Goal: Book appointment/travel/reservation

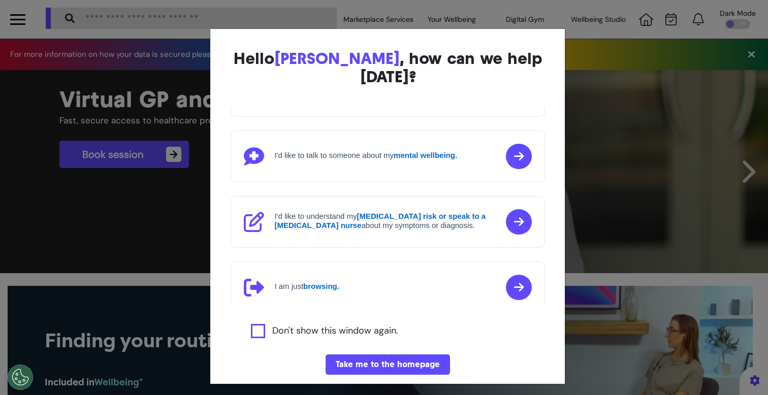
scroll to position [116, 0]
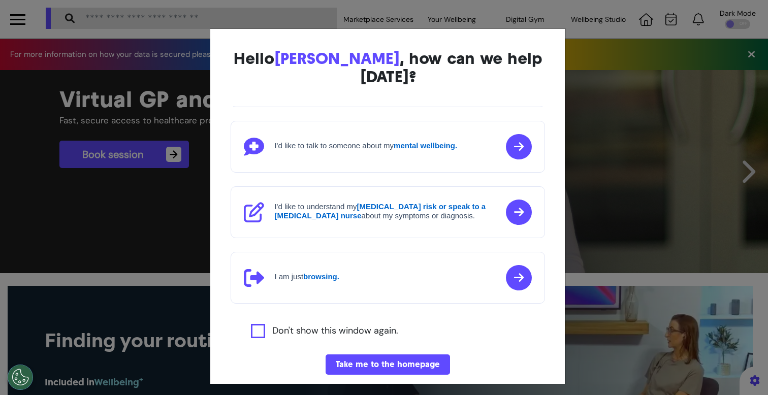
click at [204, 205] on div "Hello [PERSON_NAME] , how can we help [DATE]? I'd like to book a Virtual GP or …" at bounding box center [384, 197] width 768 height 395
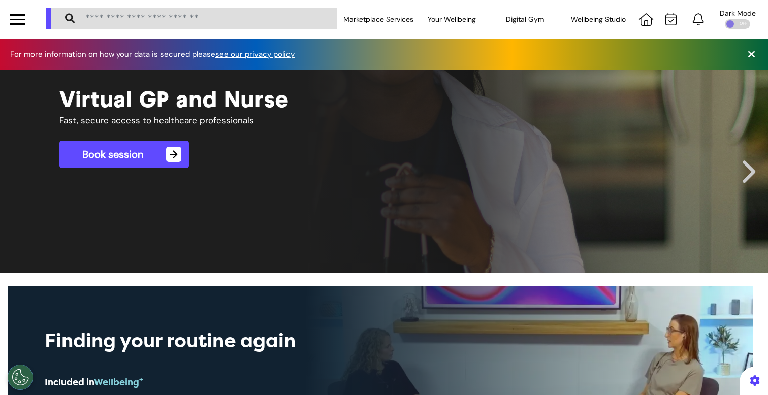
scroll to position [0, 383]
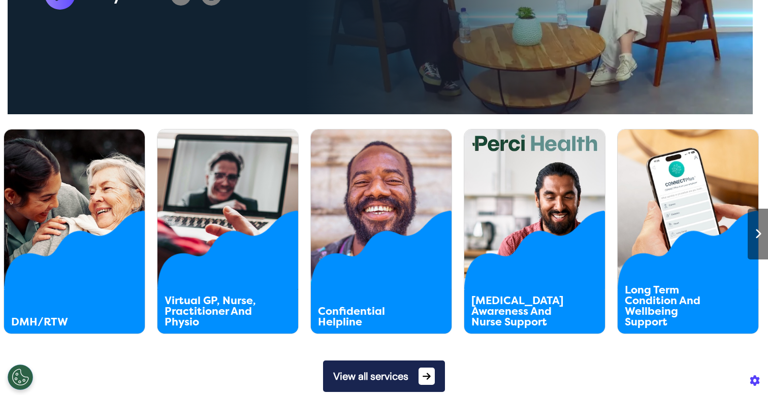
click at [360, 373] on button "View all services" at bounding box center [384, 376] width 122 height 31
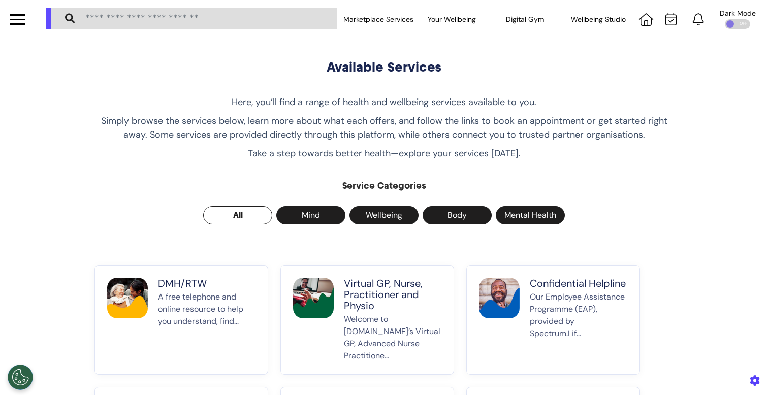
click at [181, 298] on p "A free telephone and online resource to help you understand, find..." at bounding box center [206, 326] width 97 height 71
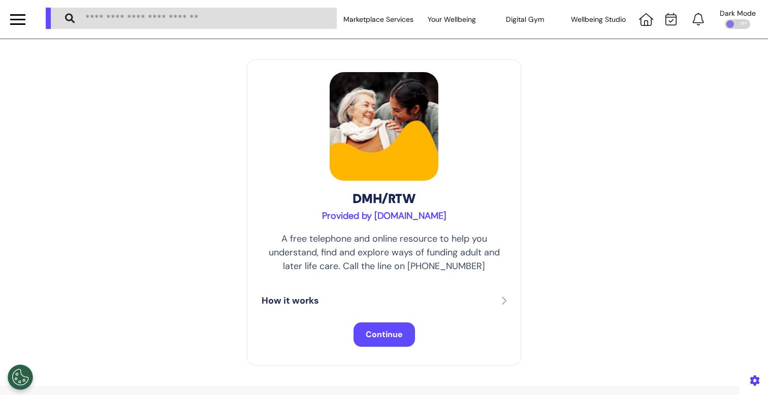
click at [372, 337] on span "Continue" at bounding box center [384, 334] width 37 height 11
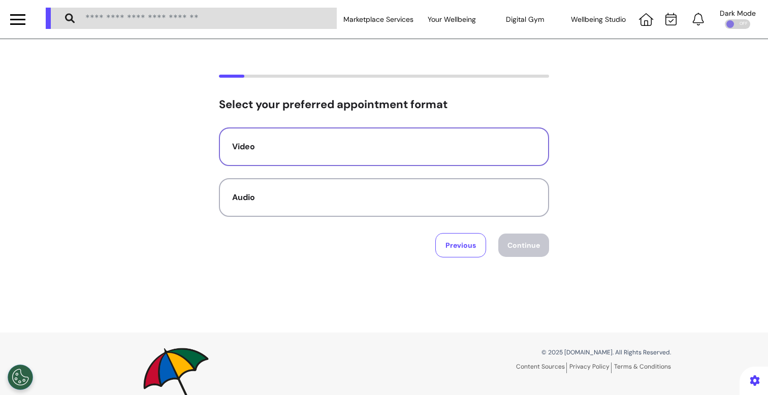
click at [398, 154] on button "Video" at bounding box center [384, 146] width 330 height 39
click at [522, 245] on button "Continue" at bounding box center [523, 245] width 51 height 23
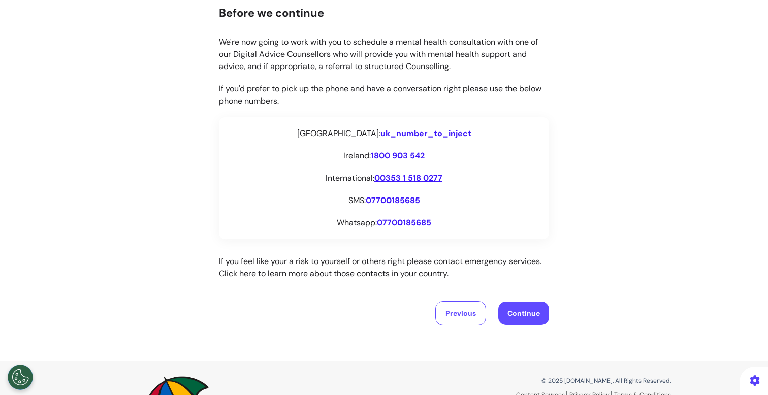
scroll to position [158, 0]
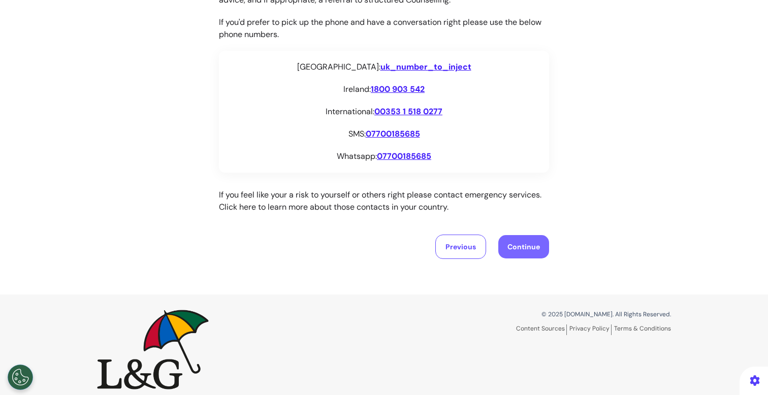
click at [535, 252] on button "Continue" at bounding box center [523, 246] width 51 height 23
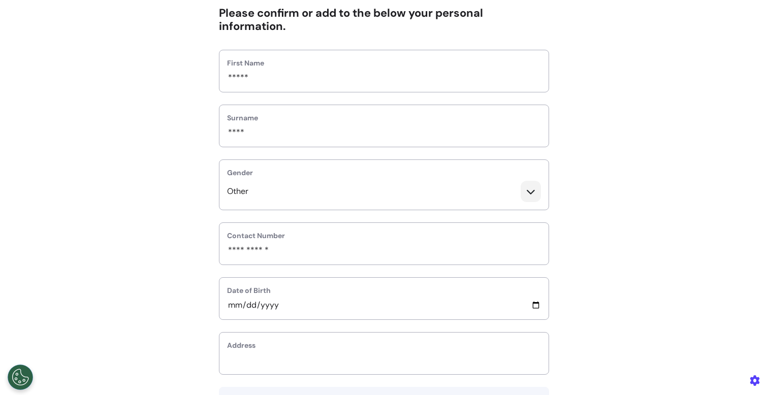
scroll to position [312, 0]
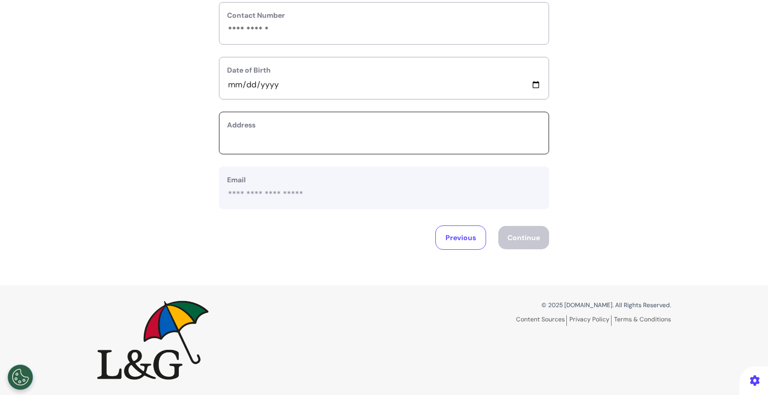
click at [417, 134] on input "text_area" at bounding box center [384, 139] width 314 height 13
type input "*********"
click at [504, 242] on button "Continue" at bounding box center [523, 237] width 51 height 23
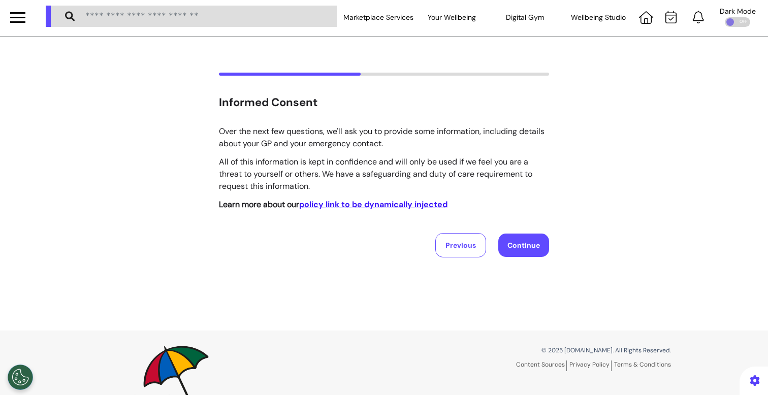
scroll to position [0, 0]
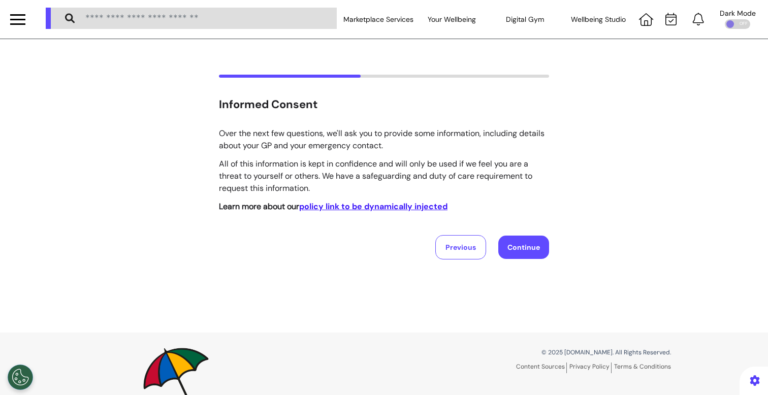
click at [380, 238] on div "Previous Continue" at bounding box center [384, 247] width 330 height 24
click at [255, 205] on strong "Learn more about our policy link to be dynamically injected" at bounding box center [333, 206] width 229 height 11
click at [440, 247] on button "Previous" at bounding box center [460, 247] width 51 height 24
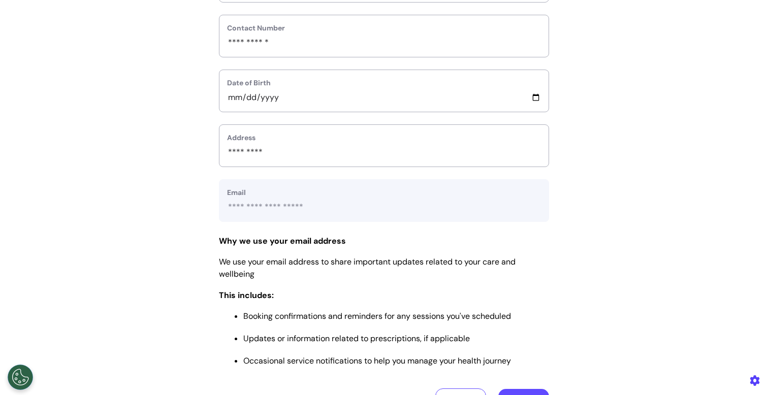
scroll to position [462, 0]
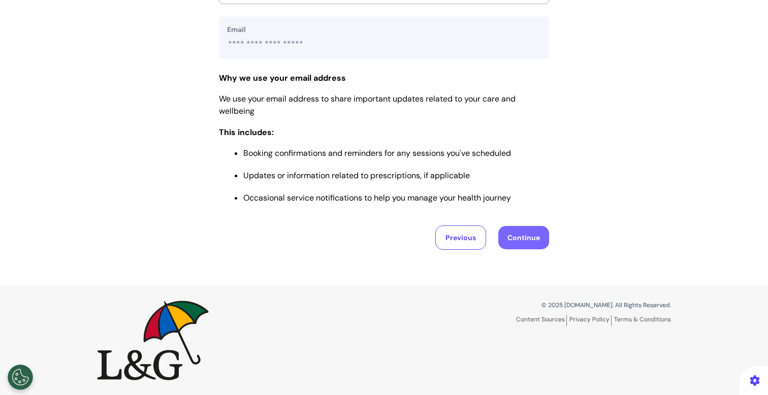
click at [539, 234] on button "Continue" at bounding box center [523, 237] width 51 height 23
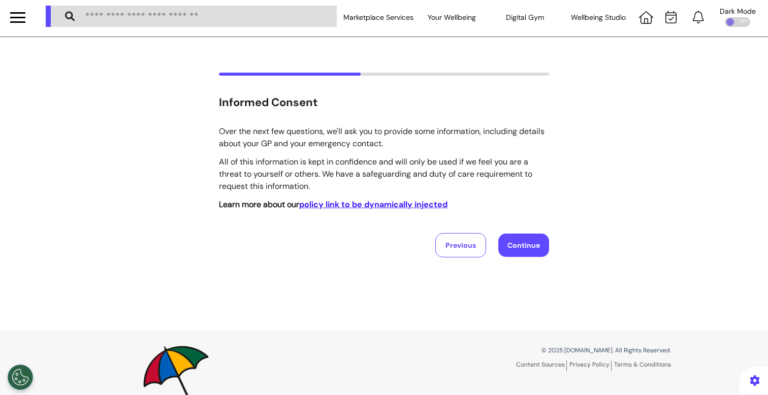
scroll to position [0, 0]
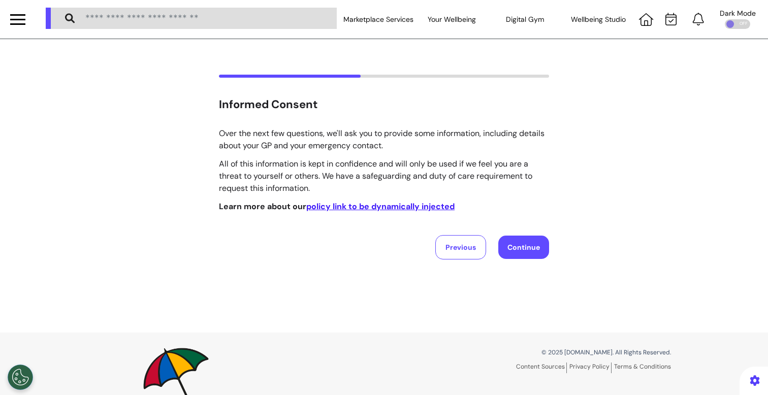
drag, startPoint x: 254, startPoint y: 208, endPoint x: 202, endPoint y: 28, distance: 187.2
click at [465, 250] on button "Previous" at bounding box center [460, 247] width 51 height 24
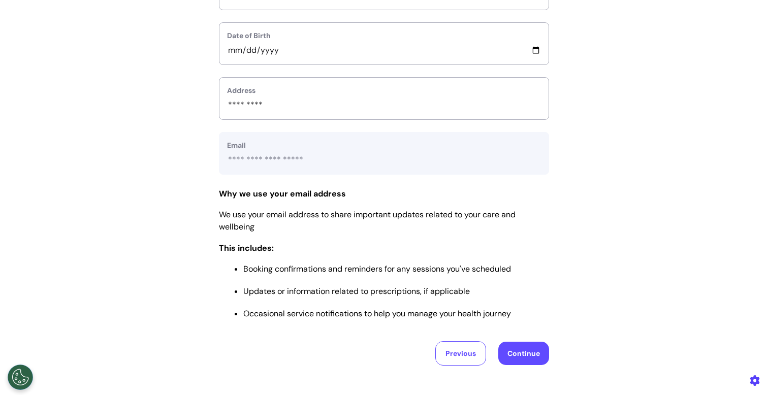
scroll to position [462, 0]
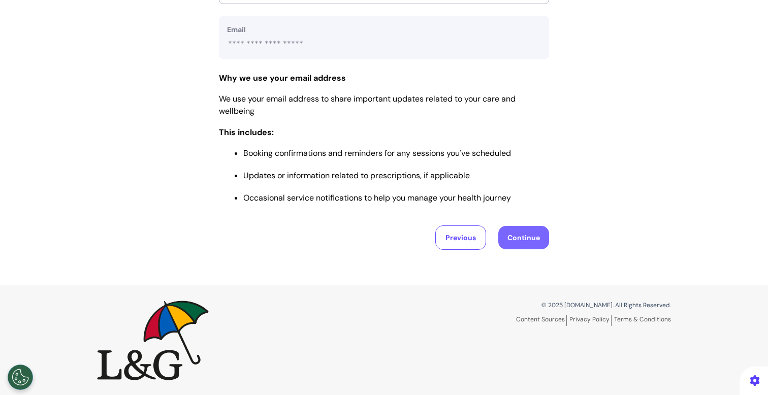
click at [542, 237] on button "Continue" at bounding box center [523, 237] width 51 height 23
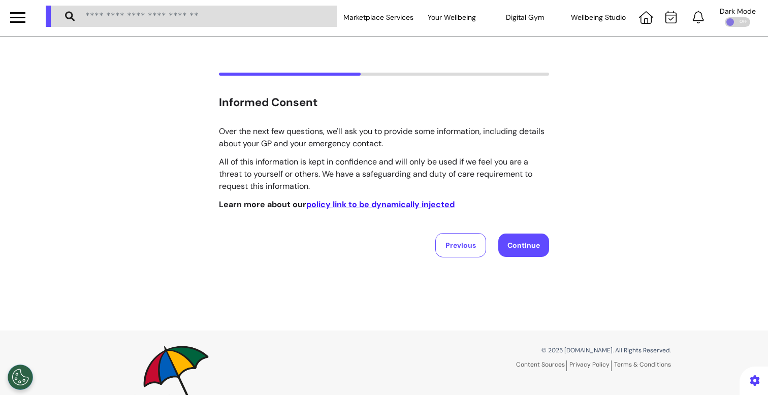
scroll to position [0, 0]
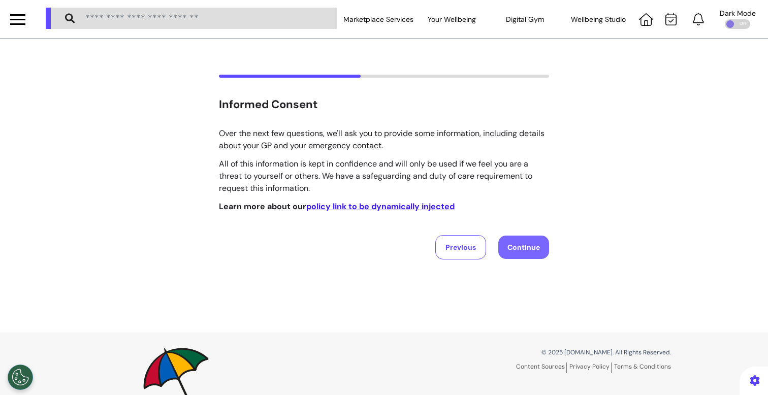
click at [519, 249] on button "Continue" at bounding box center [523, 247] width 51 height 23
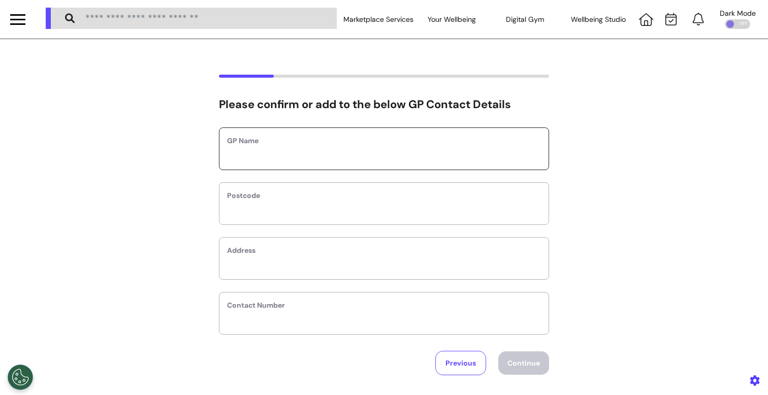
click at [345, 152] on input "text" at bounding box center [384, 155] width 314 height 13
click at [338, 144] on label "GP Name" at bounding box center [384, 141] width 314 height 11
click at [331, 157] on input "text" at bounding box center [384, 155] width 314 height 13
type input "*******"
click at [262, 214] on input "text" at bounding box center [384, 210] width 314 height 13
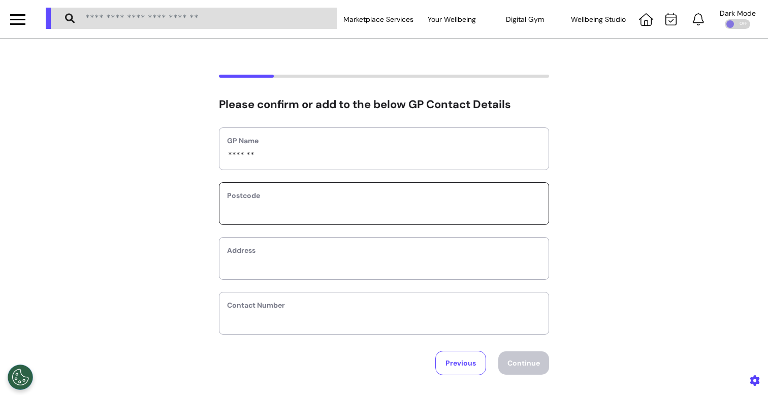
type input "*"
select select
type input "**"
select select
type input "***"
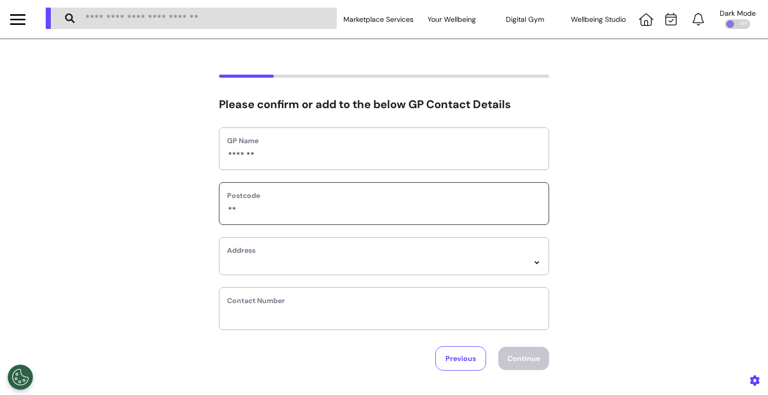
select select
type input "****"
select select
type input "*****"
select select
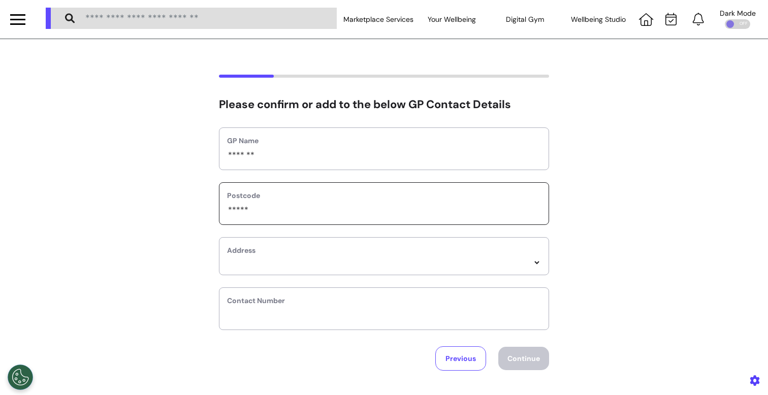
type input "*****"
click at [230, 265] on select "*****" at bounding box center [384, 262] width 314 height 9
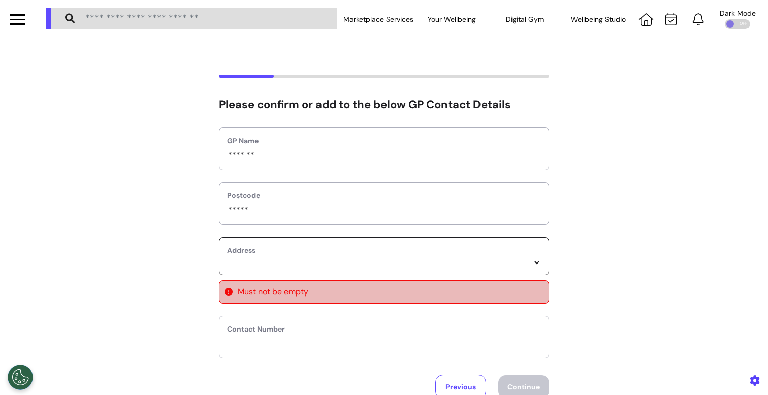
select select
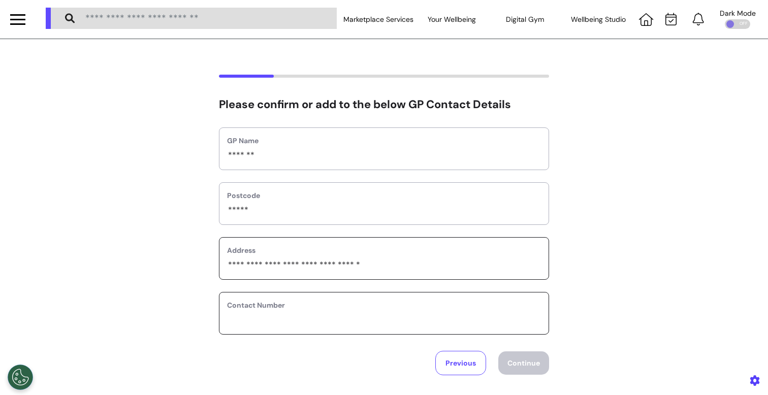
click at [258, 320] on input "phone" at bounding box center [384, 319] width 314 height 13
type input "**********"
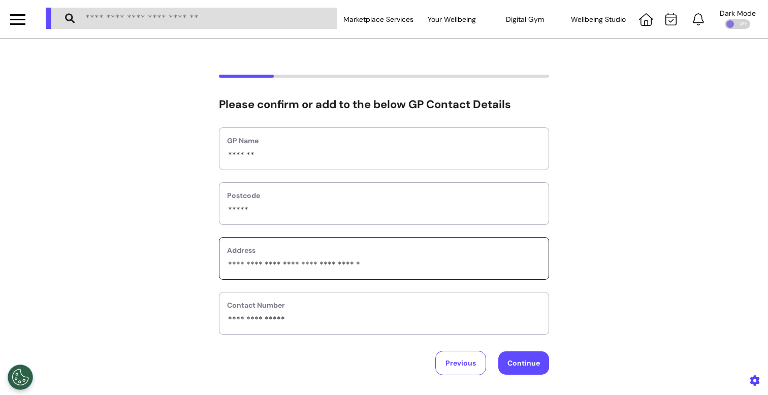
click at [550, 375] on div "Please confirm or add to the below GP Contact Details GP Name ******* Postcode …" at bounding box center [384, 225] width 768 height 301
click at [525, 368] on button "Continue" at bounding box center [523, 362] width 51 height 23
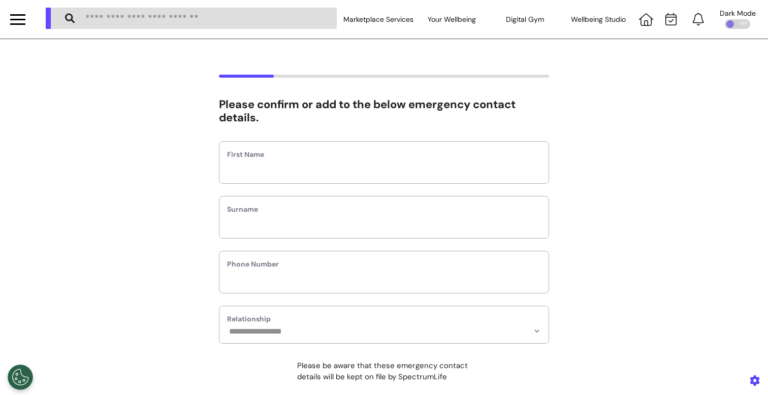
click at [336, 176] on div "First Name" at bounding box center [384, 162] width 330 height 43
click at [324, 170] on input "text" at bounding box center [384, 168] width 314 height 13
type input "*****"
type input "****"
type input "**********"
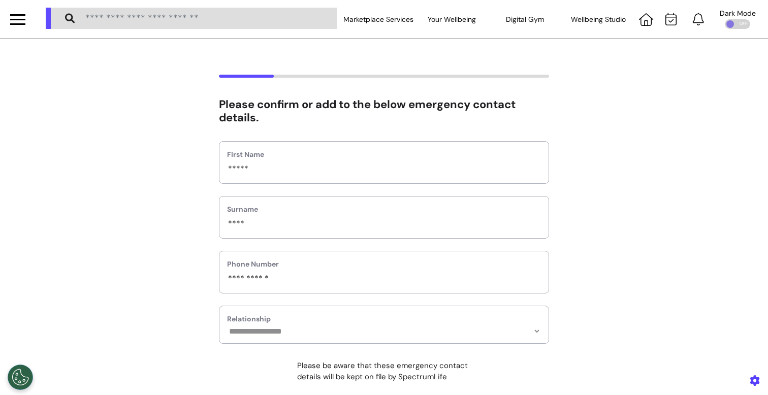
click at [286, 320] on label "Relationship" at bounding box center [384, 319] width 314 height 11
click at [285, 332] on select "**********" at bounding box center [384, 331] width 314 height 9
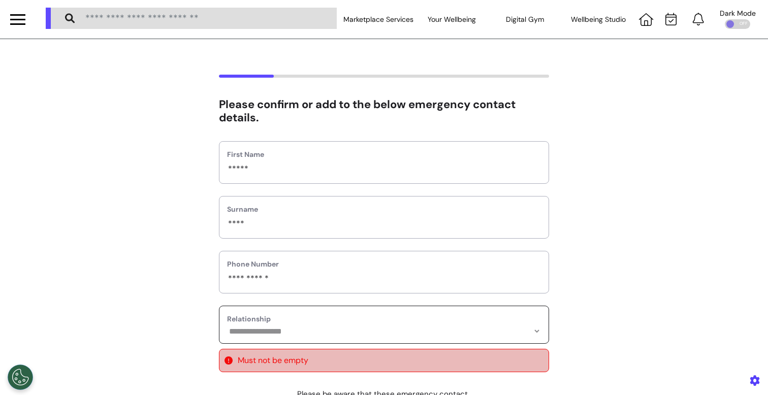
select select "**********"
click at [227, 327] on select "**********" at bounding box center [384, 331] width 314 height 9
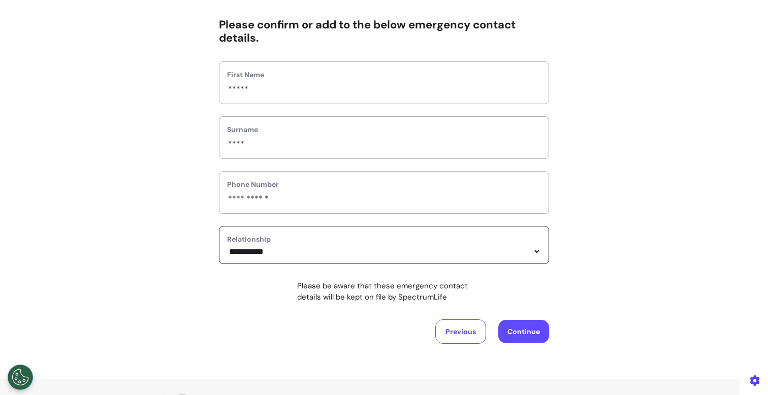
scroll to position [127, 0]
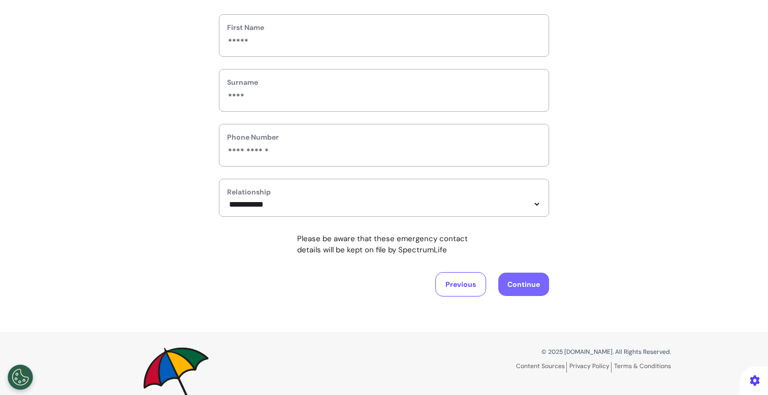
click at [519, 287] on button "Continue" at bounding box center [523, 284] width 51 height 23
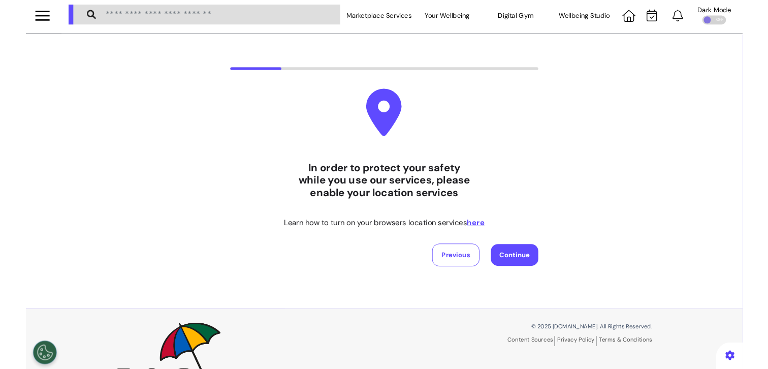
scroll to position [0, 0]
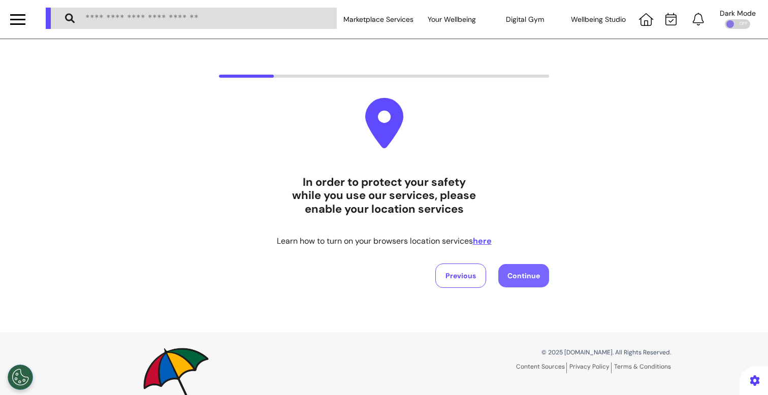
click at [508, 278] on button "Continue" at bounding box center [523, 275] width 51 height 23
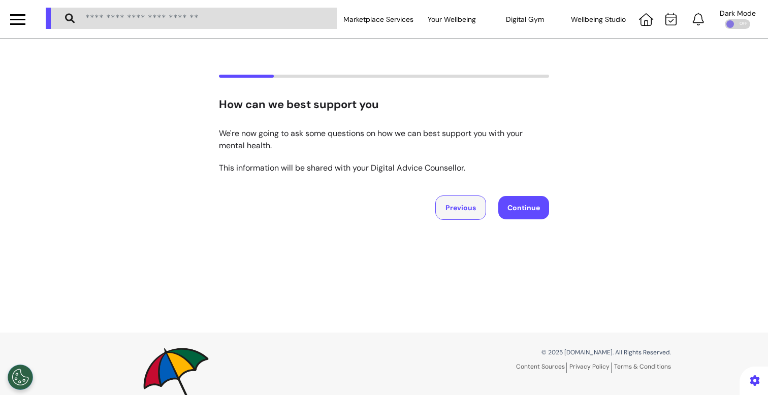
click at [467, 214] on button "Previous" at bounding box center [460, 208] width 51 height 24
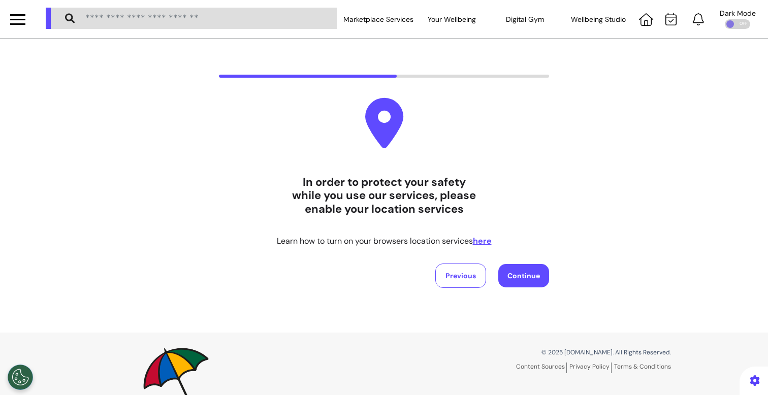
click at [268, 88] on div at bounding box center [384, 86] width 406 height 23
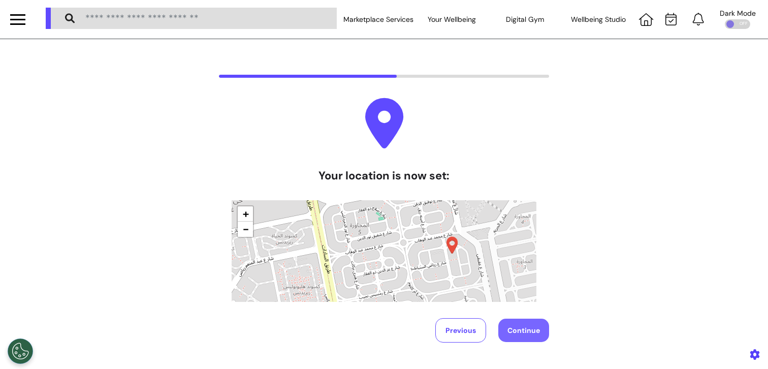
click at [518, 331] on button "Continue" at bounding box center [523, 329] width 51 height 23
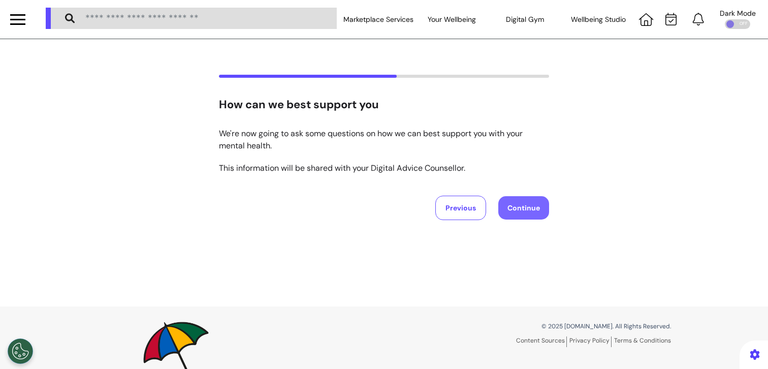
click at [518, 209] on button "Continue" at bounding box center [523, 207] width 51 height 23
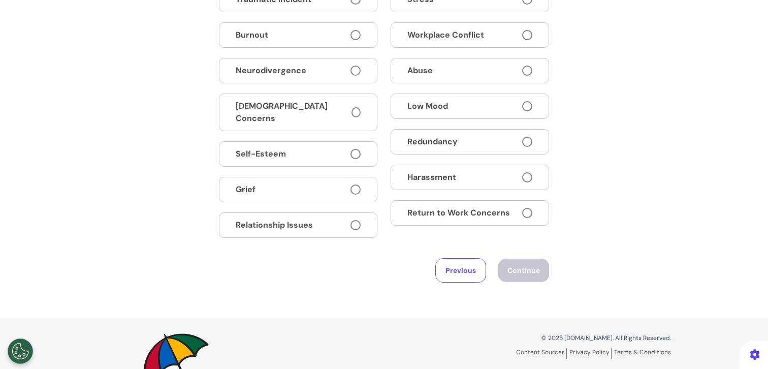
click at [466, 221] on button "Return to Work Concerns" at bounding box center [470, 212] width 158 height 25
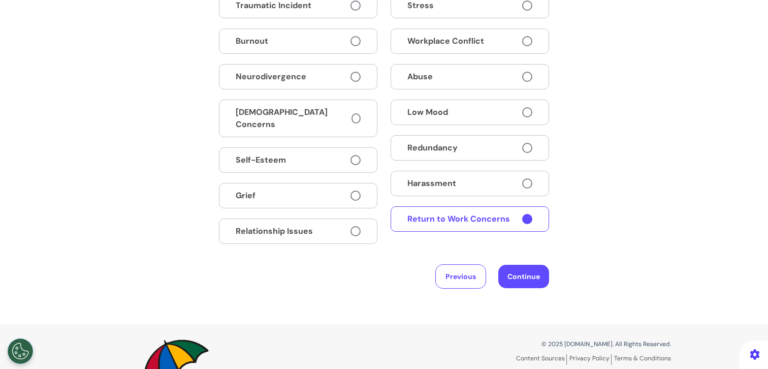
scroll to position [262, 0]
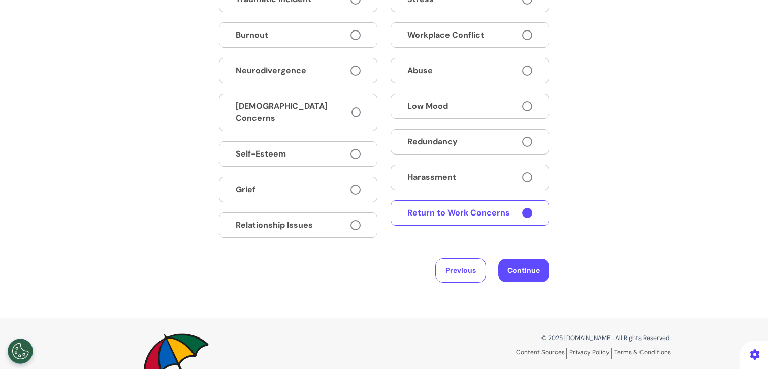
click at [475, 185] on button "Harassment" at bounding box center [470, 177] width 158 height 25
click at [518, 258] on button "Continue" at bounding box center [523, 269] width 51 height 23
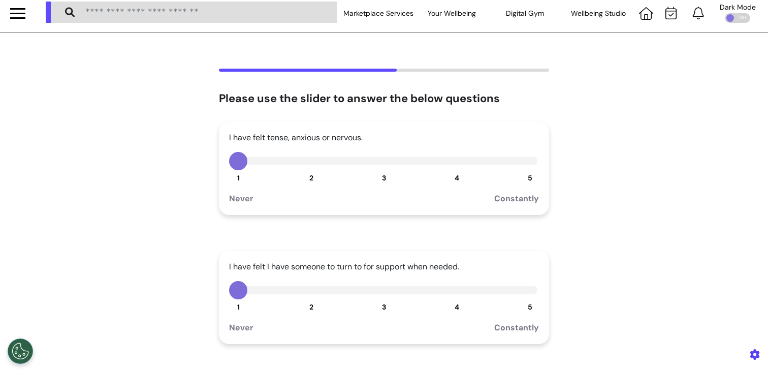
scroll to position [0, 0]
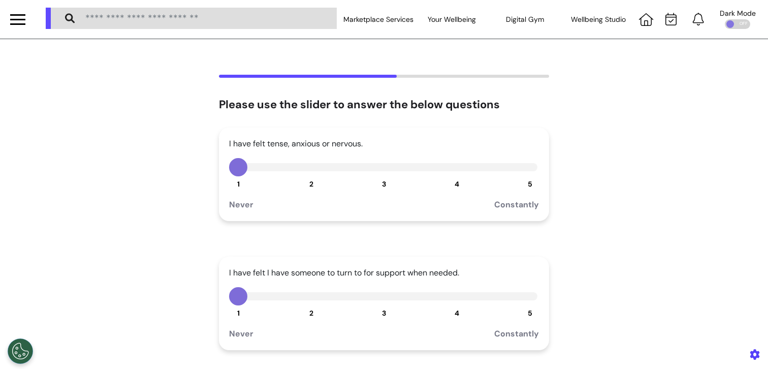
click at [378, 165] on button "3" at bounding box center [384, 167] width 18 height 18
click at [316, 295] on button "2" at bounding box center [311, 296] width 18 height 18
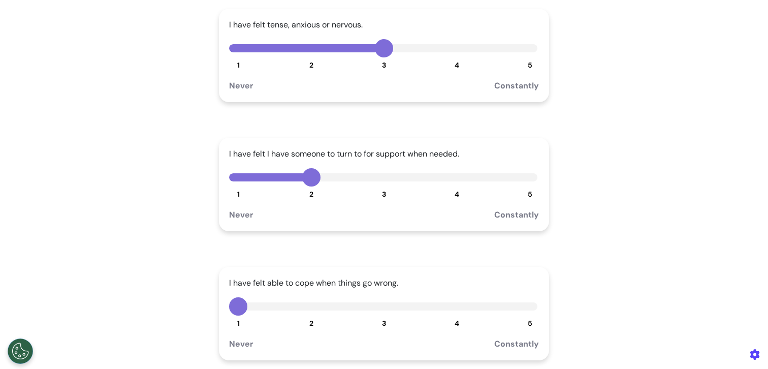
scroll to position [193, 0]
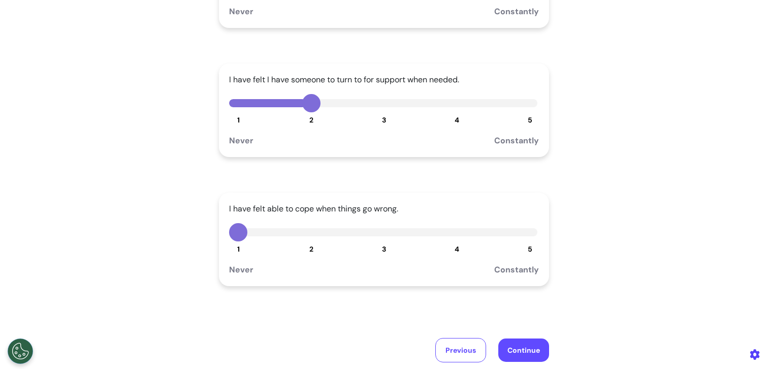
click at [381, 234] on button "3" at bounding box center [384, 232] width 18 height 18
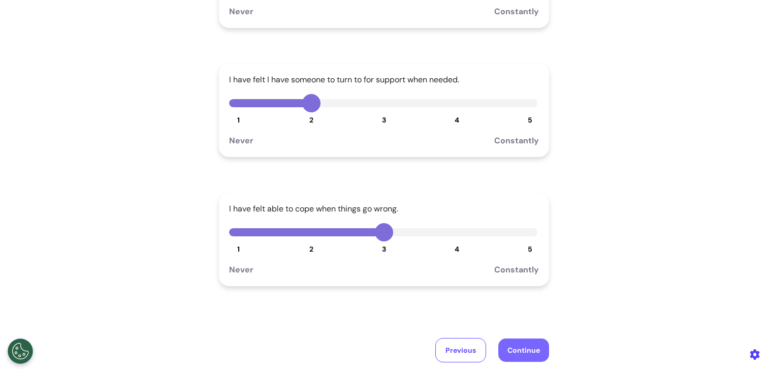
click at [511, 352] on button "Continue" at bounding box center [523, 349] width 51 height 23
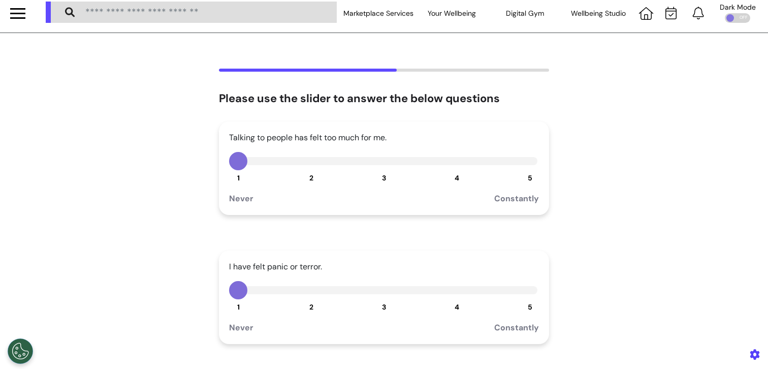
scroll to position [0, 0]
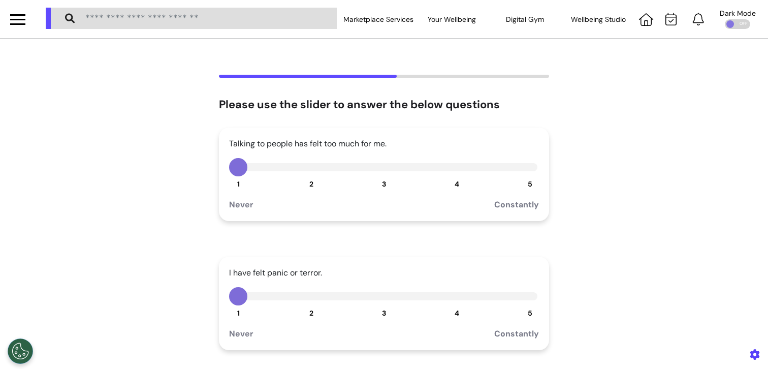
click at [457, 171] on button "4" at bounding box center [457, 167] width 18 height 18
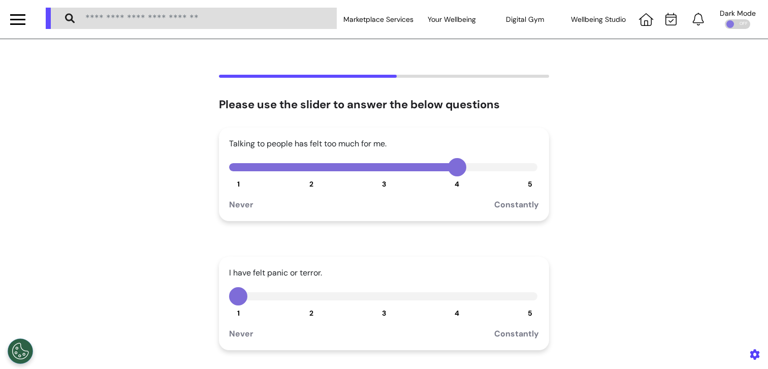
click at [316, 299] on div at bounding box center [383, 296] width 308 height 8
click at [307, 298] on button "2" at bounding box center [311, 296] width 18 height 18
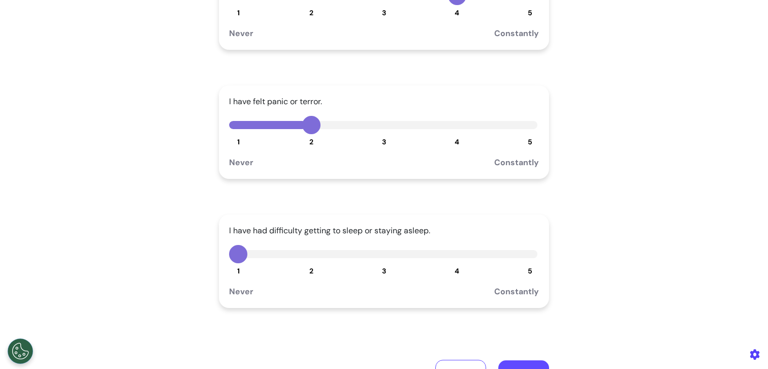
scroll to position [229, 0]
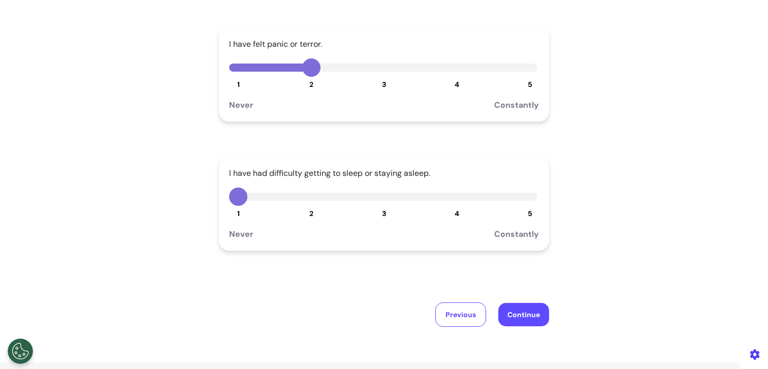
click at [525, 208] on div "I have had difficulty getting to sleep or staying asleep. 1 2 3 4 5 Never Const…" at bounding box center [384, 203] width 330 height 93
click at [525, 193] on button "5" at bounding box center [530, 196] width 18 height 18
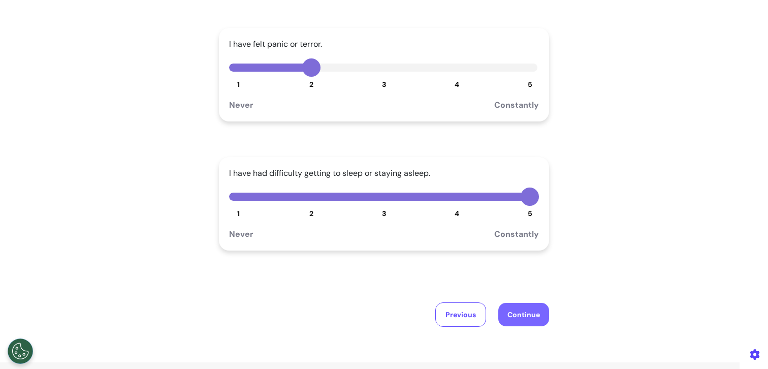
click at [525, 320] on button "Continue" at bounding box center [523, 314] width 51 height 23
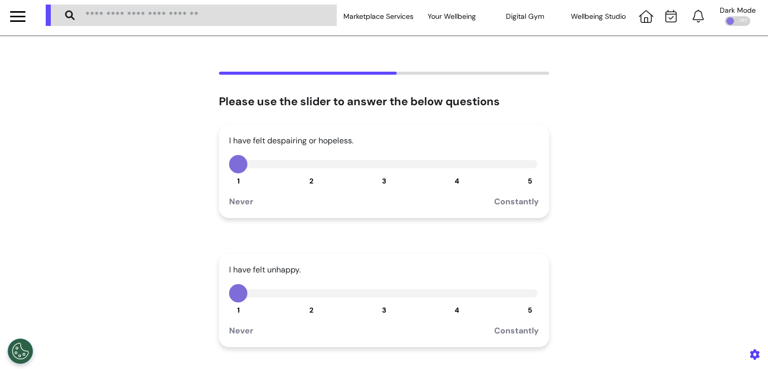
scroll to position [0, 0]
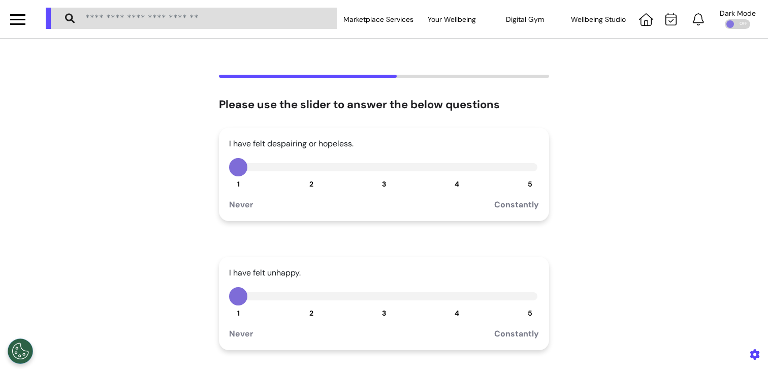
click at [389, 298] on div at bounding box center [383, 296] width 308 height 8
click at [383, 298] on button "3" at bounding box center [384, 296] width 18 height 18
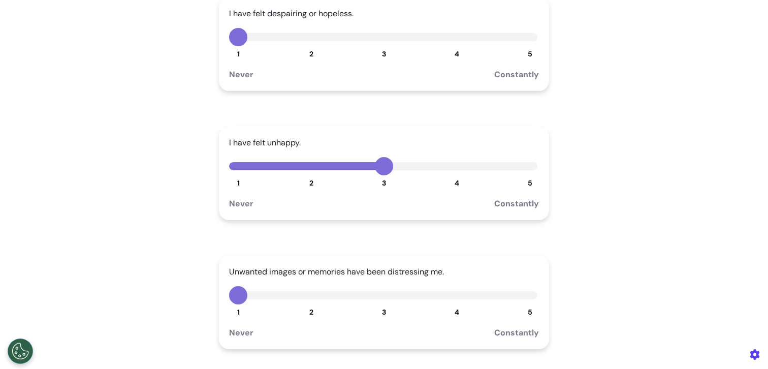
scroll to position [180, 0]
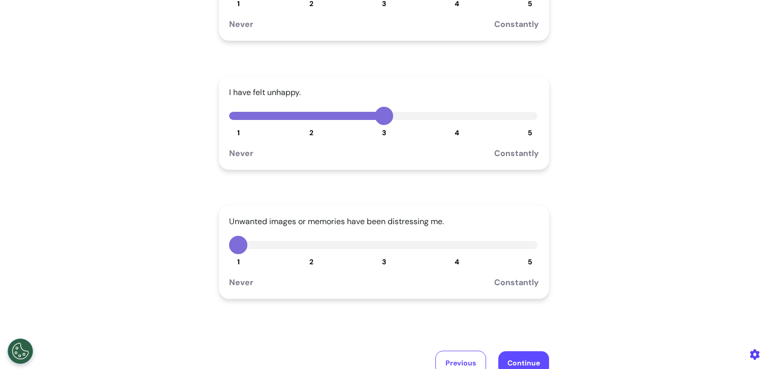
click at [310, 246] on button "2" at bounding box center [311, 245] width 18 height 18
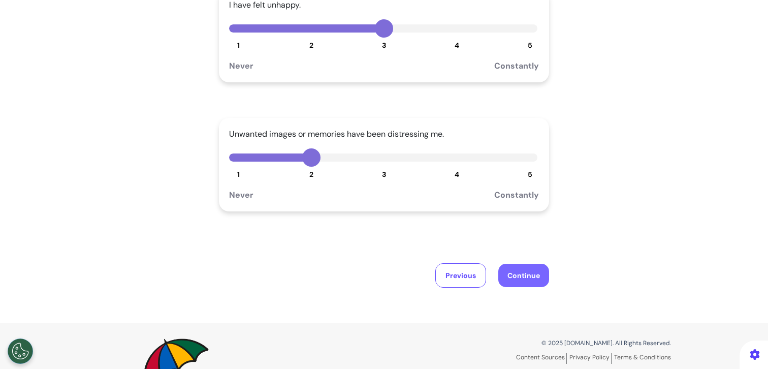
click at [512, 271] on button "Continue" at bounding box center [523, 275] width 51 height 23
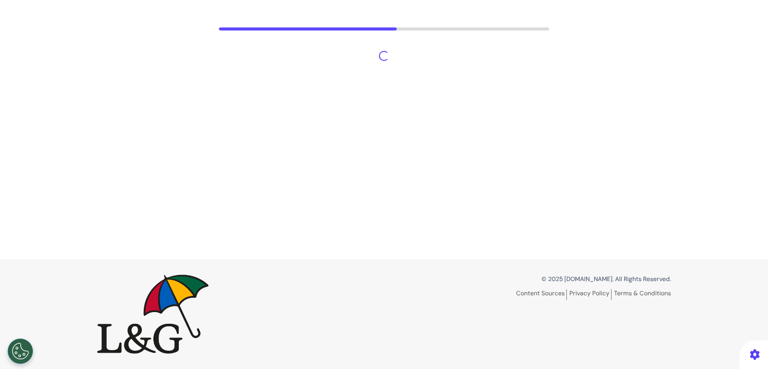
scroll to position [0, 0]
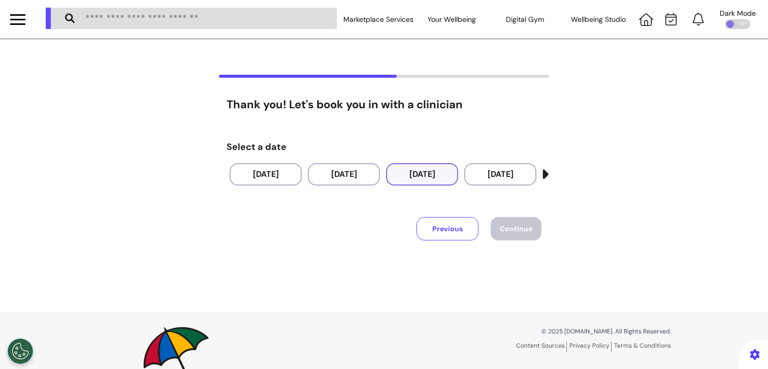
click at [393, 175] on button "[DATE]" at bounding box center [422, 174] width 72 height 22
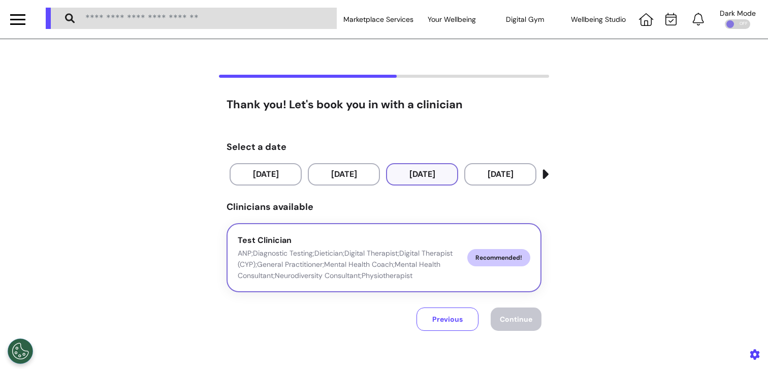
click at [470, 253] on span "Recommended!" at bounding box center [498, 257] width 63 height 17
click at [512, 313] on button "Continue" at bounding box center [516, 318] width 51 height 23
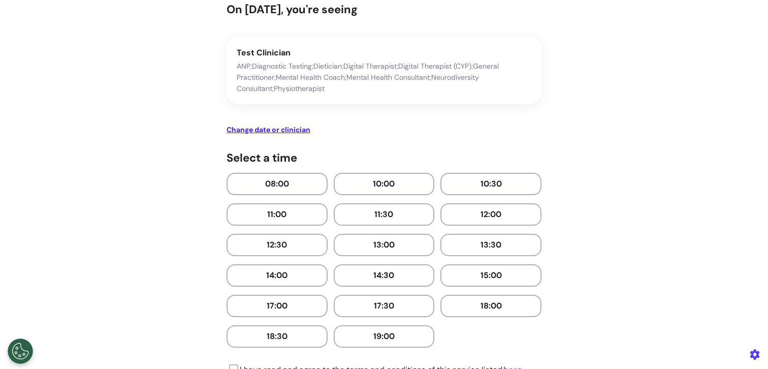
scroll to position [132, 0]
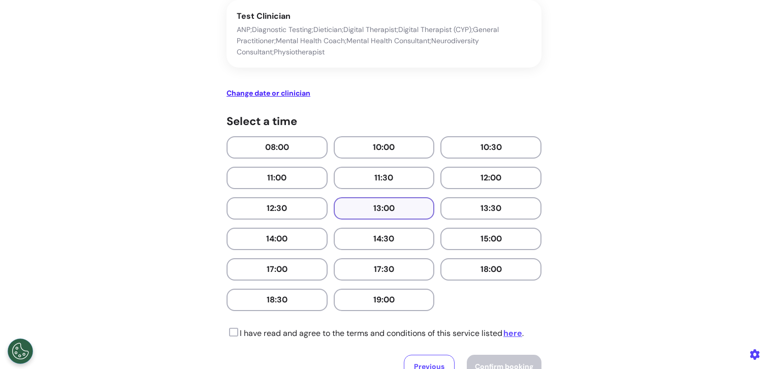
click at [392, 204] on button "13:00" at bounding box center [384, 208] width 101 height 22
click at [229, 336] on icon at bounding box center [232, 332] width 12 height 10
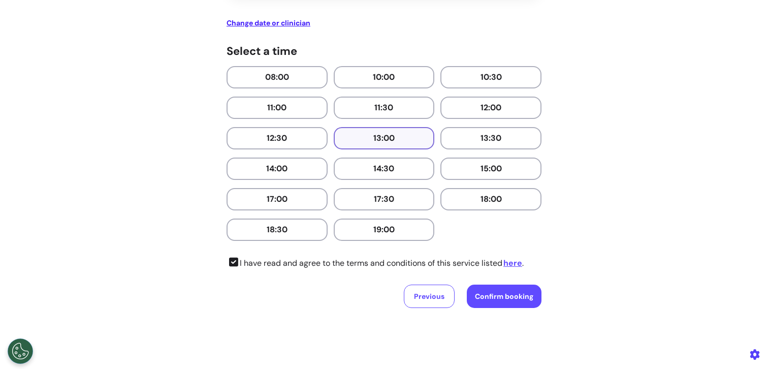
scroll to position [223, 0]
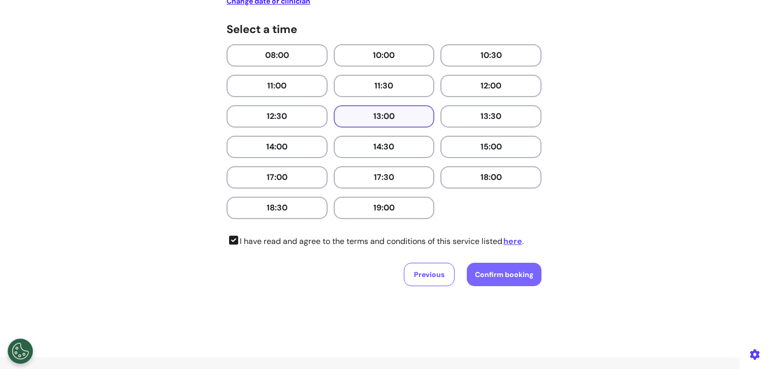
click at [502, 267] on button "Confirm booking" at bounding box center [504, 274] width 75 height 23
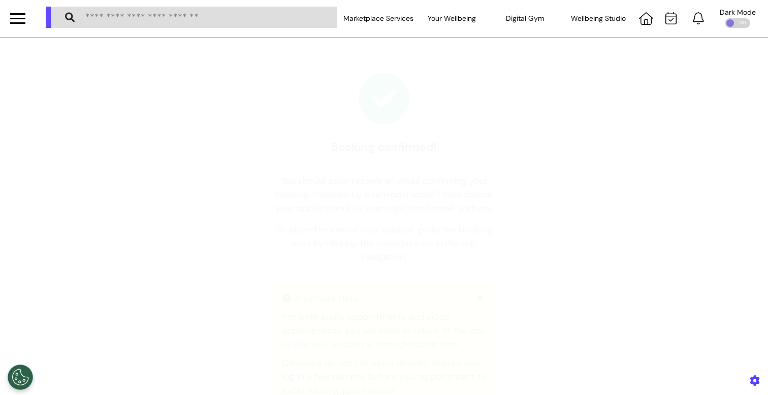
scroll to position [2, 0]
